Goal: Task Accomplishment & Management: Manage account settings

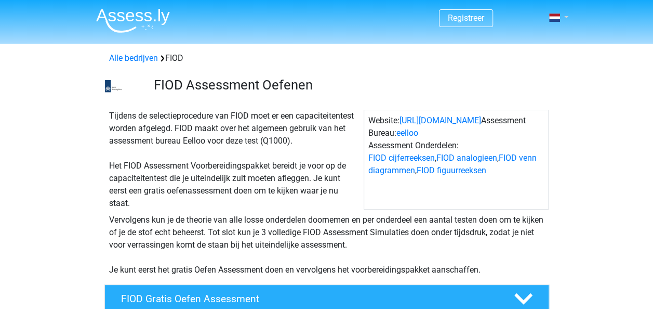
click at [566, 18] on link at bounding box center [555, 17] width 21 height 12
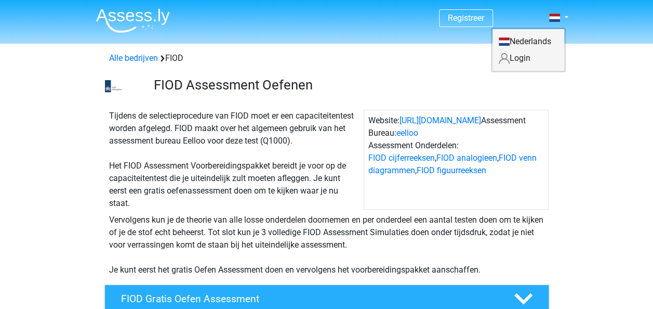
click at [515, 58] on link "Login" at bounding box center [529, 58] width 72 height 17
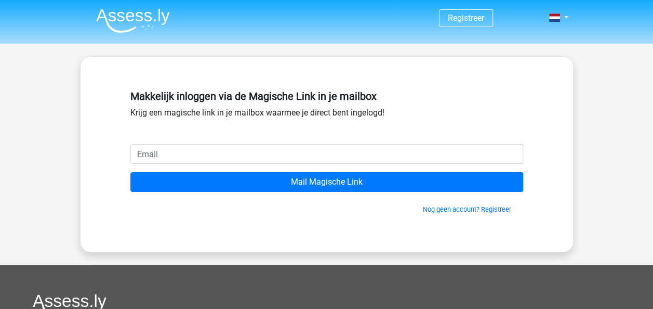
click at [244, 150] on input "email" at bounding box center [326, 154] width 393 height 20
type input "m"
